Goal: Transaction & Acquisition: Purchase product/service

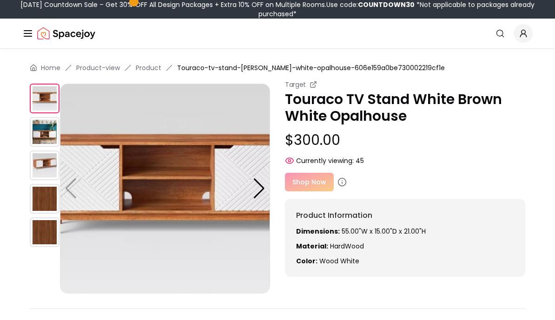
click at [42, 133] on img at bounding box center [45, 132] width 30 height 30
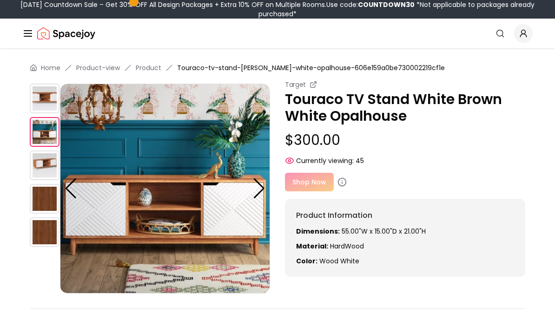
click at [46, 165] on img at bounding box center [45, 165] width 30 height 30
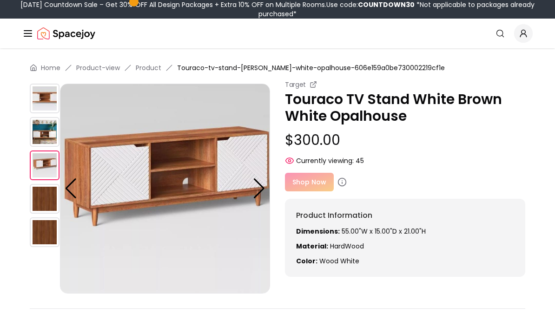
click at [39, 197] on img at bounding box center [45, 199] width 30 height 30
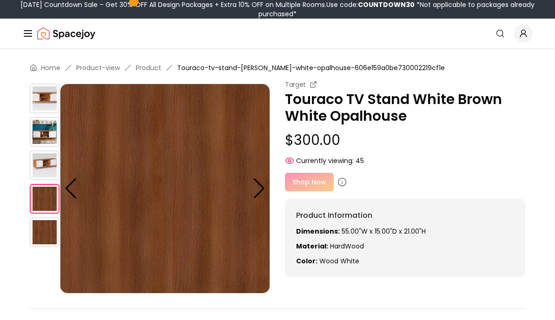
click at [41, 236] on img at bounding box center [45, 232] width 30 height 30
click at [42, 196] on img at bounding box center [45, 199] width 30 height 30
click at [47, 165] on img at bounding box center [45, 165] width 30 height 30
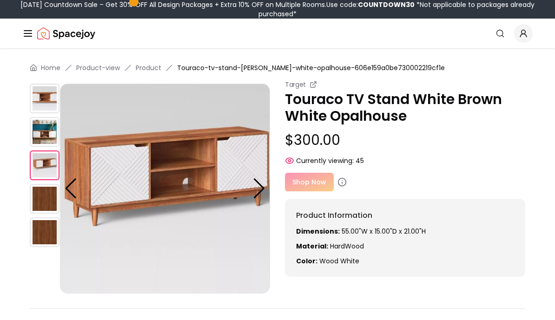
click at [39, 132] on img at bounding box center [45, 132] width 30 height 30
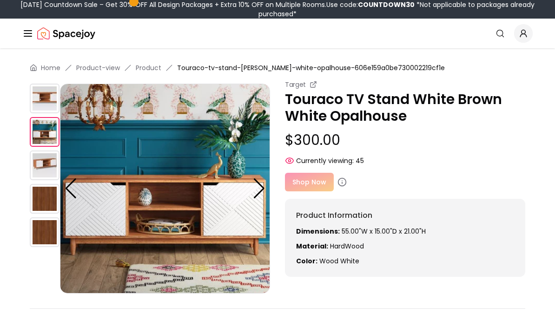
click at [46, 96] on img at bounding box center [45, 99] width 30 height 30
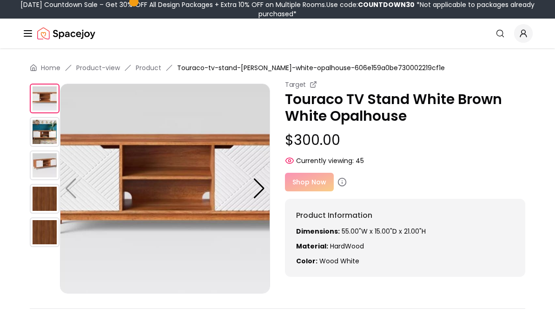
click at [305, 85] on small "Target" at bounding box center [295, 84] width 21 height 9
click at [313, 84] on icon at bounding box center [314, 83] width 3 height 3
click at [44, 135] on img at bounding box center [45, 132] width 30 height 30
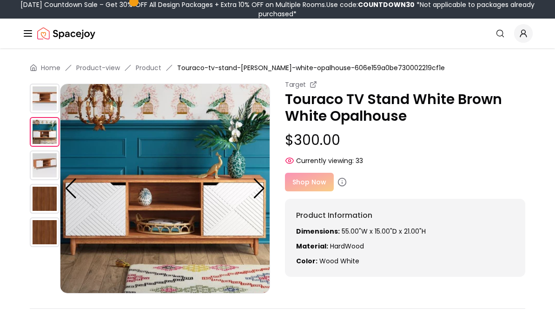
click at [42, 163] on img at bounding box center [45, 165] width 30 height 30
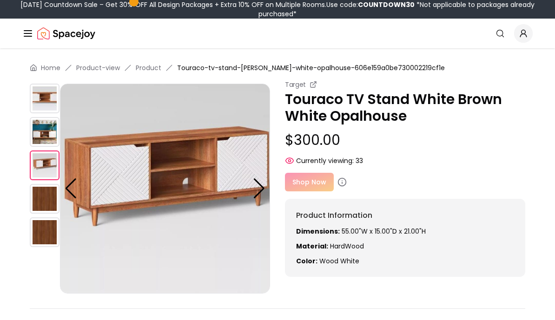
click at [36, 93] on img at bounding box center [45, 99] width 30 height 30
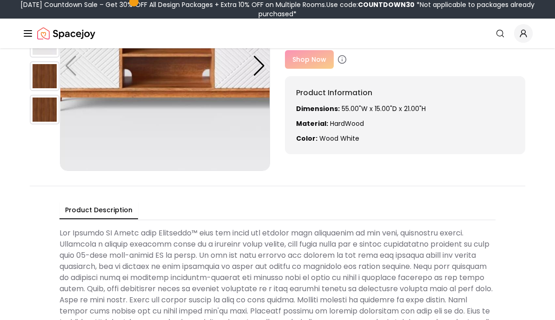
scroll to position [69, 0]
